Goal: Find specific page/section: Find specific page/section

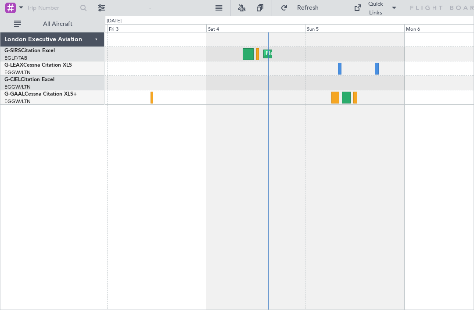
click at [334, 96] on div at bounding box center [335, 98] width 8 height 12
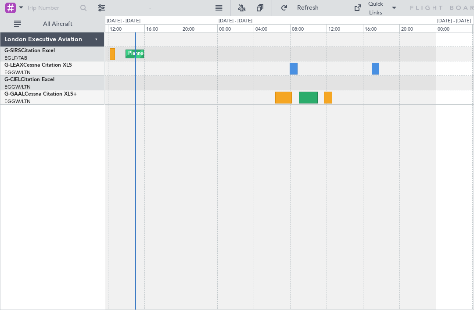
click at [281, 92] on div at bounding box center [283, 98] width 17 height 12
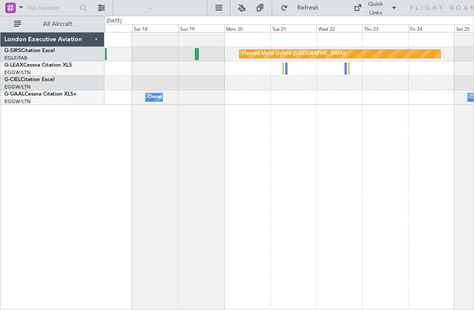
click at [349, 65] on div at bounding box center [349, 69] width 1 height 12
click at [345, 68] on div at bounding box center [346, 69] width 2 height 12
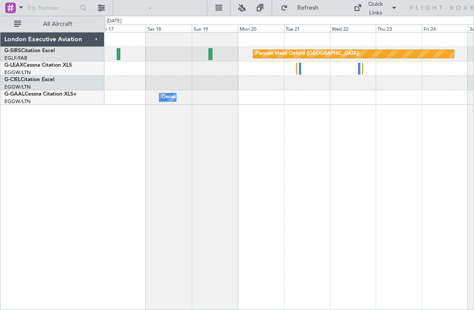
click at [189, 171] on div "Planned Maint Oxford ([GEOGRAPHIC_DATA]) Owner Owner No Crew Owner Owner" at bounding box center [289, 171] width 369 height 278
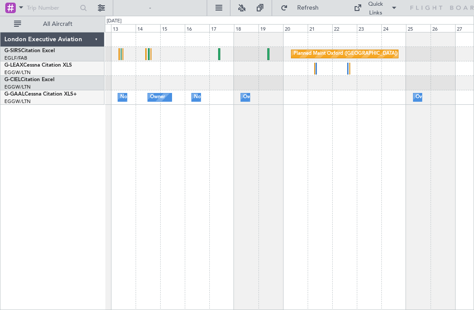
click at [153, 133] on div "Planned Maint Oxford ([GEOGRAPHIC_DATA]) Owner Owner No Crew No Crew Owner Owne…" at bounding box center [289, 171] width 369 height 278
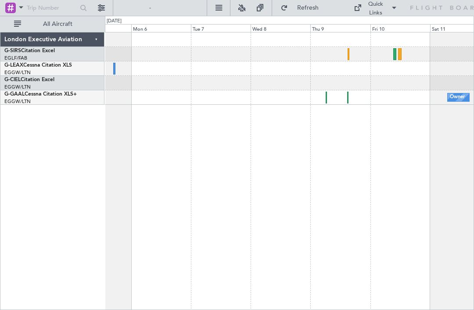
click at [332, 100] on div "Owner" at bounding box center [289, 97] width 369 height 14
click at [324, 100] on div "Owner" at bounding box center [289, 97] width 369 height 14
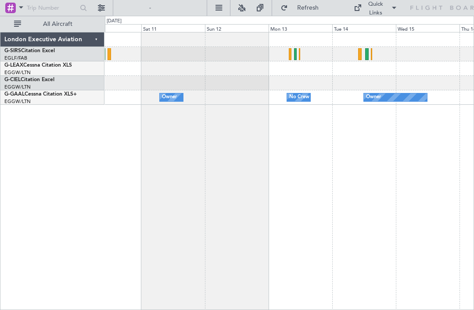
click at [387, 97] on div "Owner" at bounding box center [395, 97] width 63 height 8
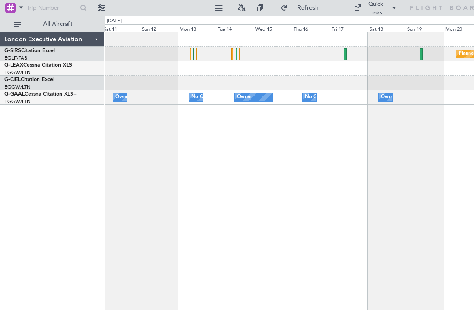
click at [386, 99] on div "Owner" at bounding box center [388, 97] width 15 height 13
